Goal: Task Accomplishment & Management: Use online tool/utility

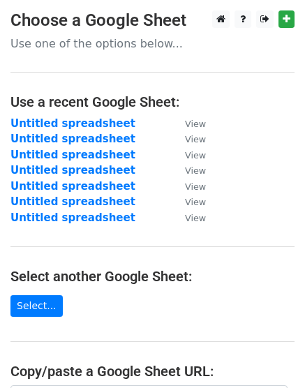
scroll to position [262, 0]
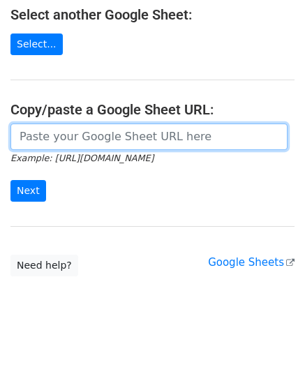
click at [93, 138] on input "url" at bounding box center [148, 137] width 277 height 27
paste input "[URL][DOMAIN_NAME]"
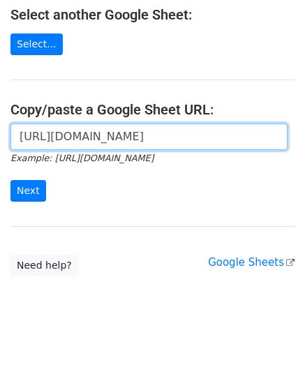
scroll to position [0, 281]
type input "[URL][DOMAIN_NAME]"
click at [10, 180] on input "Next" at bounding box center [28, 191] width 36 height 22
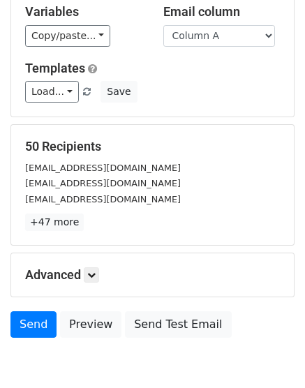
scroll to position [154, 0]
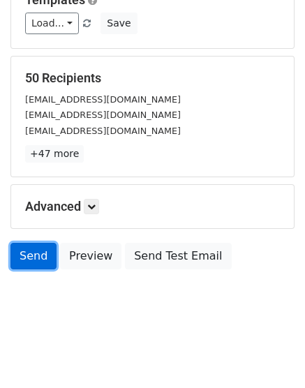
click at [45, 255] on link "Send" at bounding box center [33, 256] width 46 height 27
